Goal: Transaction & Acquisition: Purchase product/service

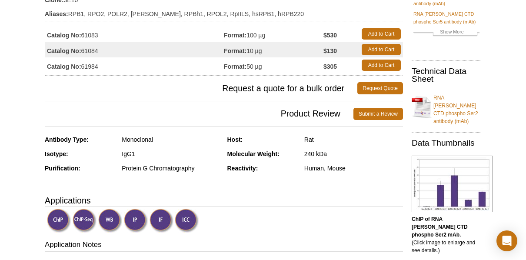
scroll to position [117, 0]
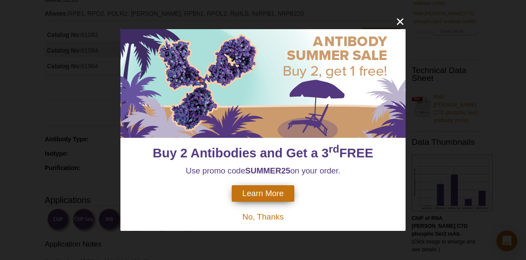
drag, startPoint x: 328, startPoint y: 167, endPoint x: 346, endPoint y: 167, distance: 17.8
drag, startPoint x: 346, startPoint y: 167, endPoint x: 401, endPoint y: 17, distance: 159.4
click at [401, 17] on icon "close" at bounding box center [400, 21] width 11 height 11
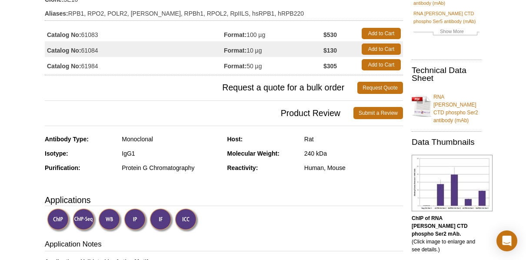
click at [327, 137] on div "Rat" at bounding box center [353, 139] width 99 height 8
drag, startPoint x: 314, startPoint y: 137, endPoint x: 302, endPoint y: 137, distance: 11.7
click at [302, 137] on div "Host: Rat" at bounding box center [315, 142] width 176 height 14
drag, startPoint x: 302, startPoint y: 137, endPoint x: 335, endPoint y: 141, distance: 32.8
click at [335, 141] on div "Rat" at bounding box center [353, 139] width 99 height 8
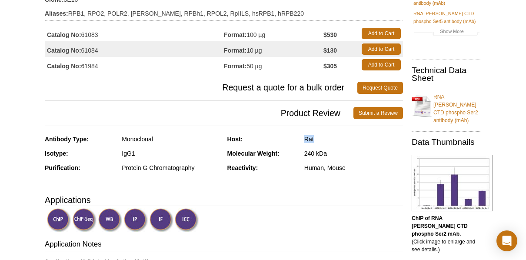
click at [325, 138] on div "Rat" at bounding box center [353, 139] width 99 height 8
drag, startPoint x: 313, startPoint y: 138, endPoint x: 302, endPoint y: 140, distance: 11.0
click at [302, 140] on div "Host: Rat" at bounding box center [315, 142] width 176 height 14
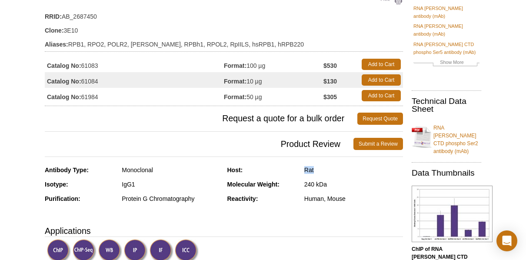
scroll to position [74, 0]
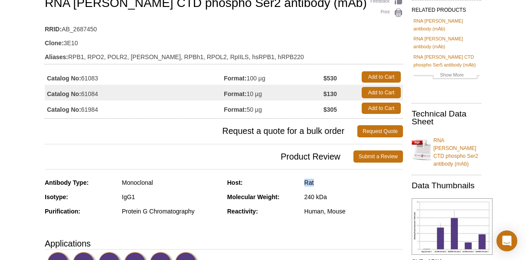
click at [328, 180] on div "Rat" at bounding box center [353, 183] width 99 height 8
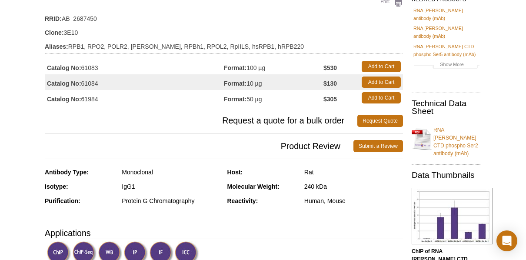
scroll to position [87, 0]
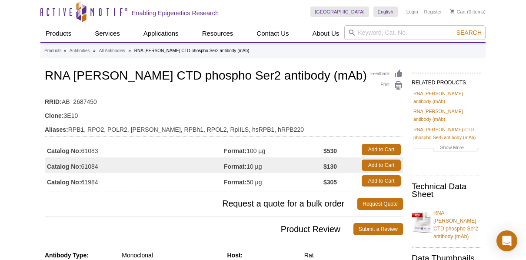
scroll to position [0, 0]
